Goal: Task Accomplishment & Management: Manage account settings

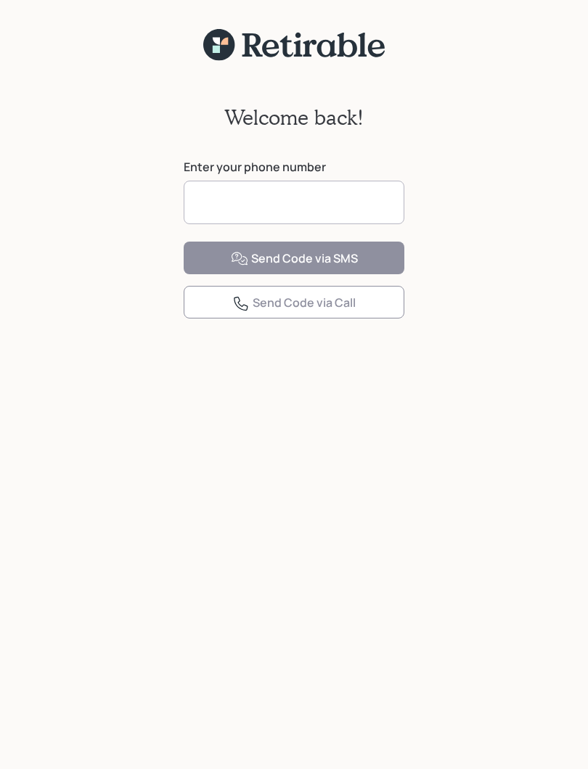
click at [344, 202] on input at bounding box center [294, 203] width 221 height 44
type input "**********"
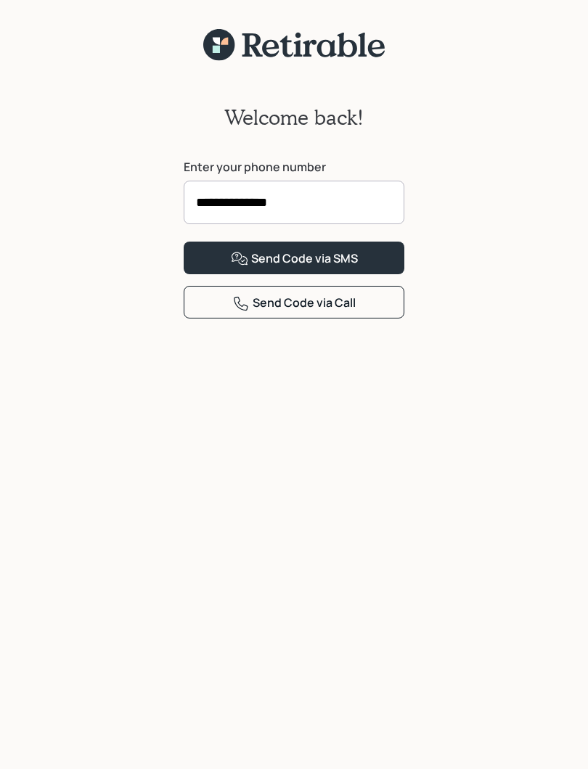
click at [349, 268] on div "Send Code via SMS" at bounding box center [294, 258] width 127 height 17
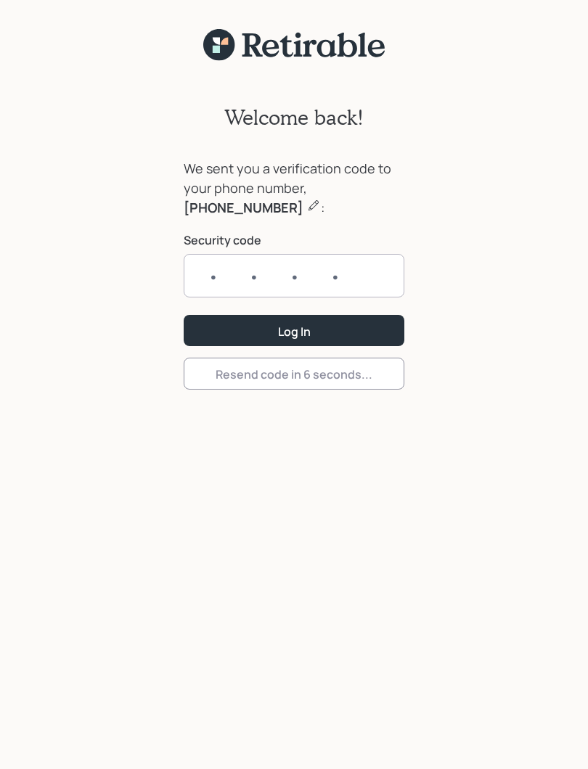
click at [361, 278] on input "text" at bounding box center [294, 276] width 221 height 44
type input "5488"
click at [320, 329] on button "Log In" at bounding box center [294, 330] width 221 height 31
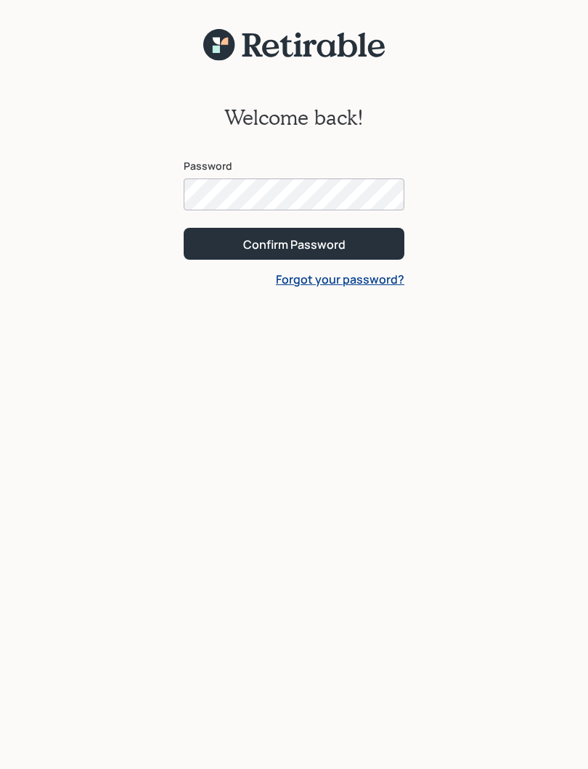
click at [355, 241] on button "Confirm Password" at bounding box center [294, 243] width 221 height 31
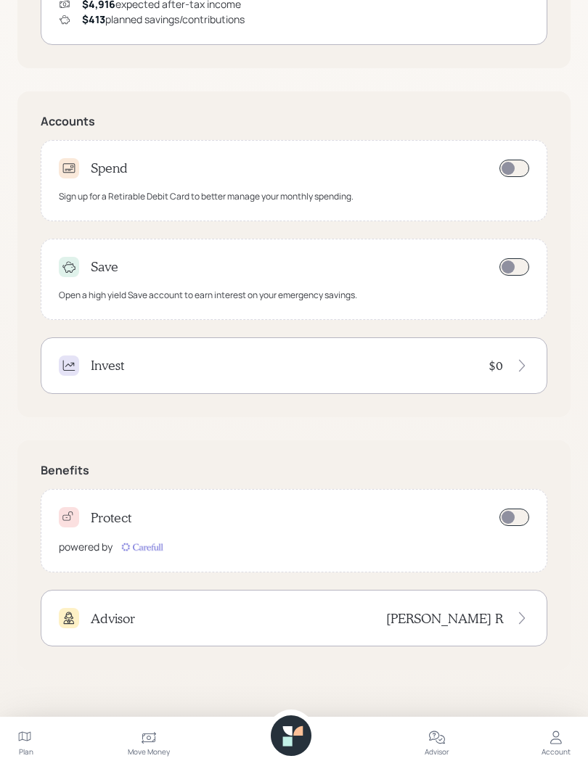
scroll to position [380, 0]
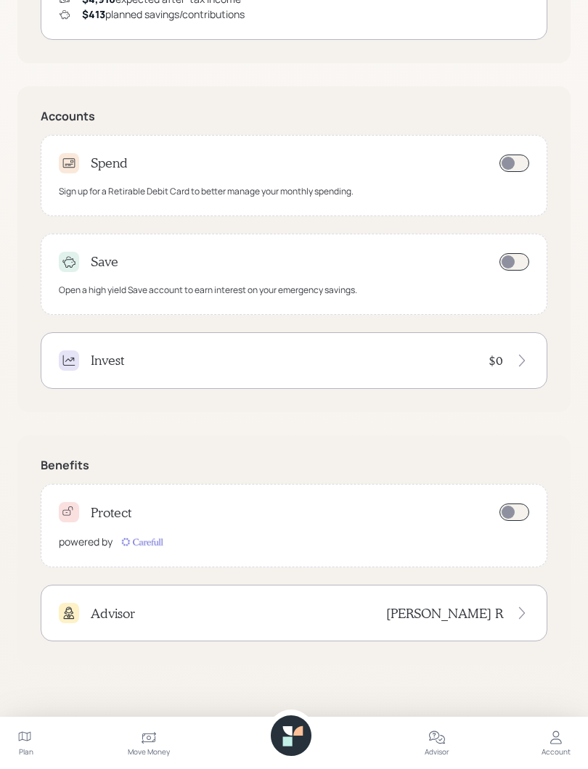
click at [564, 747] on div "Account" at bounding box center [555, 752] width 29 height 11
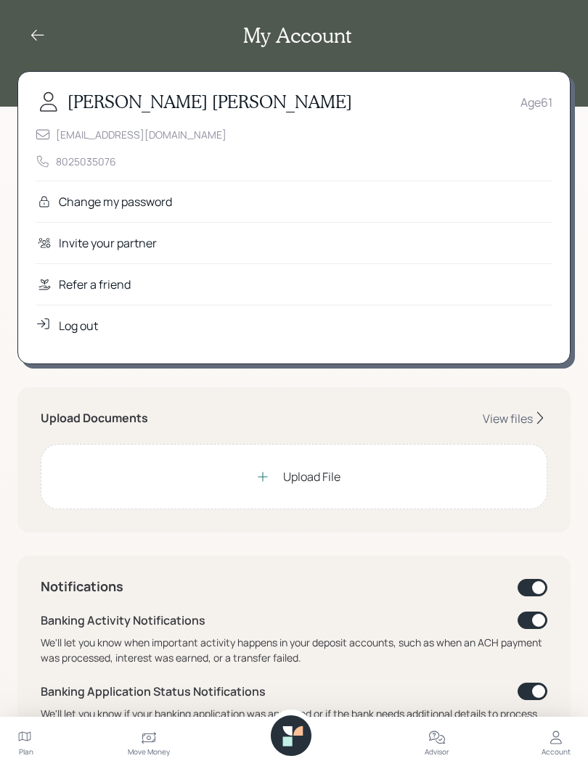
click at [43, 28] on icon at bounding box center [37, 35] width 17 height 17
